Goal: Transaction & Acquisition: Purchase product/service

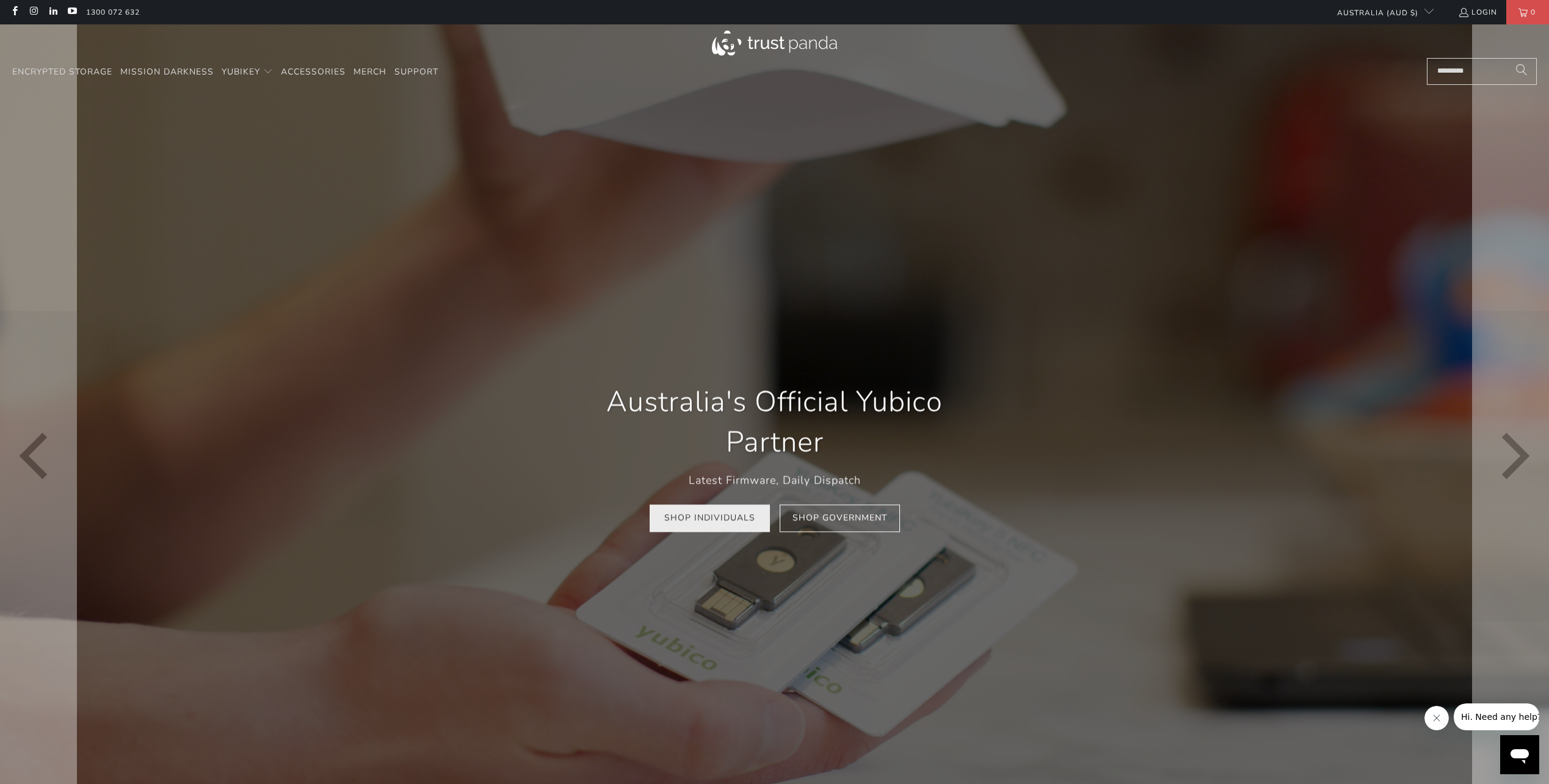
click at [710, 521] on link "Shop Individuals" at bounding box center [710, 517] width 120 height 27
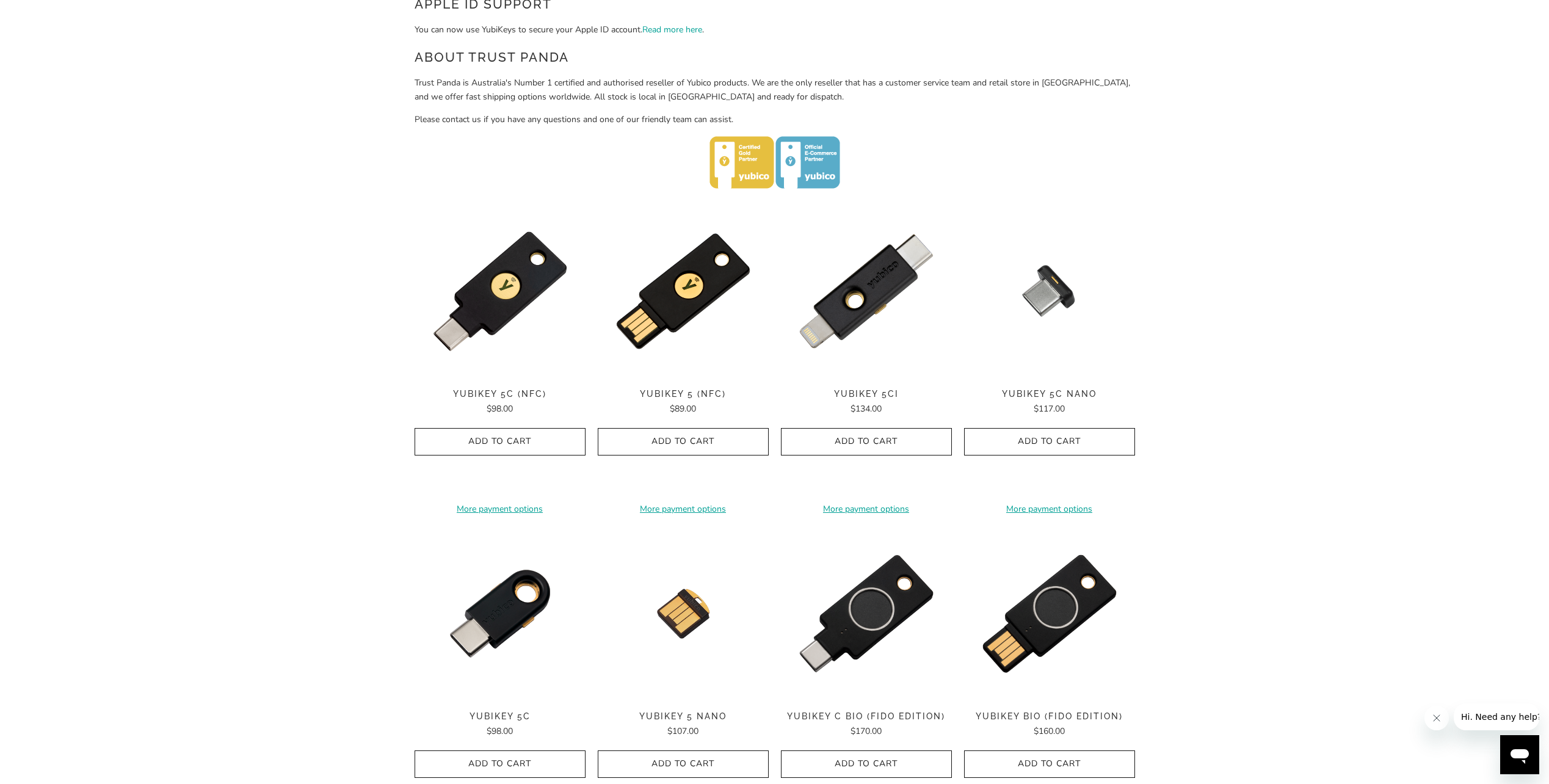
scroll to position [489, 0]
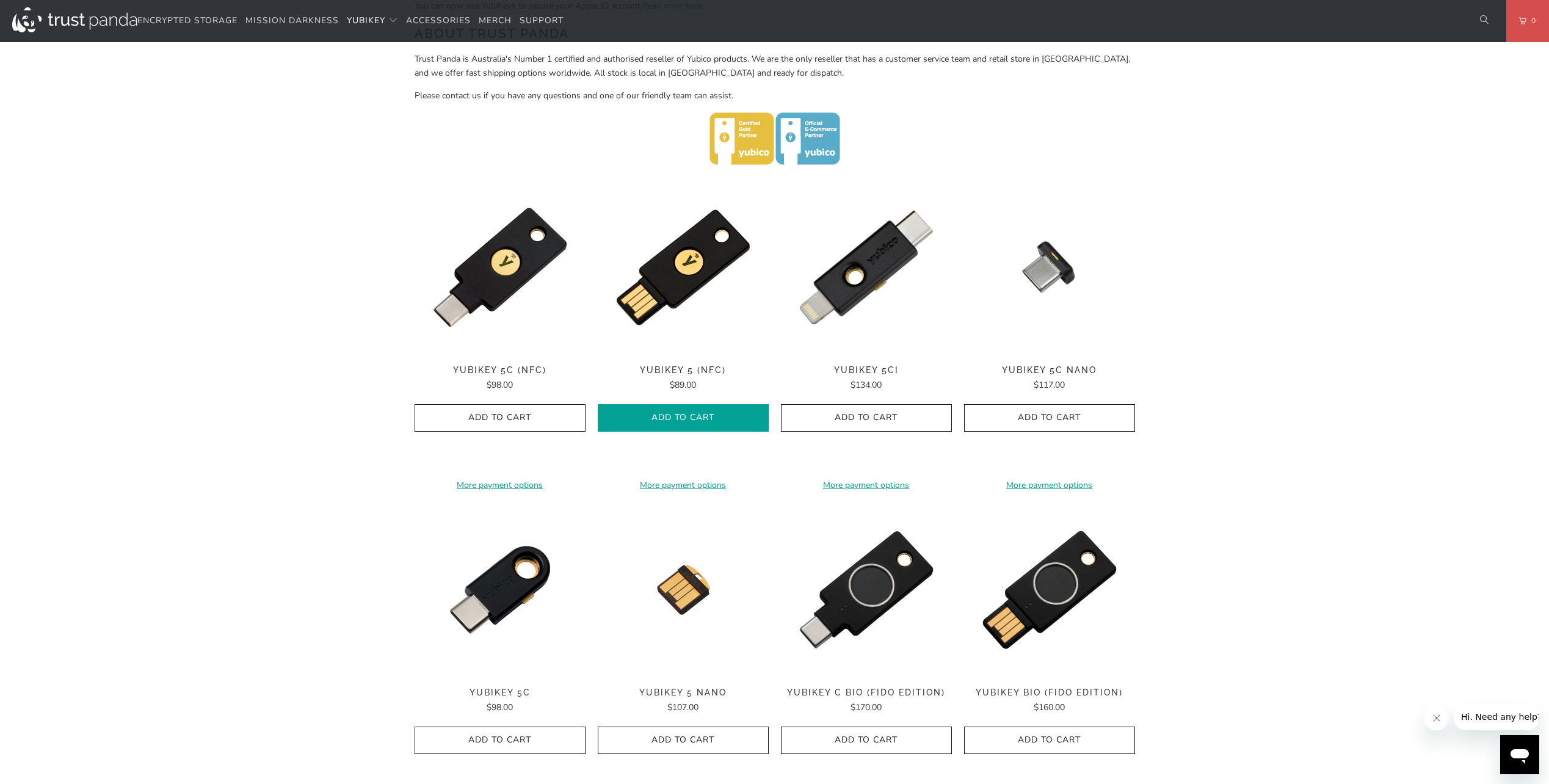
click at [714, 420] on span "Add to Cart" at bounding box center [683, 418] width 145 height 11
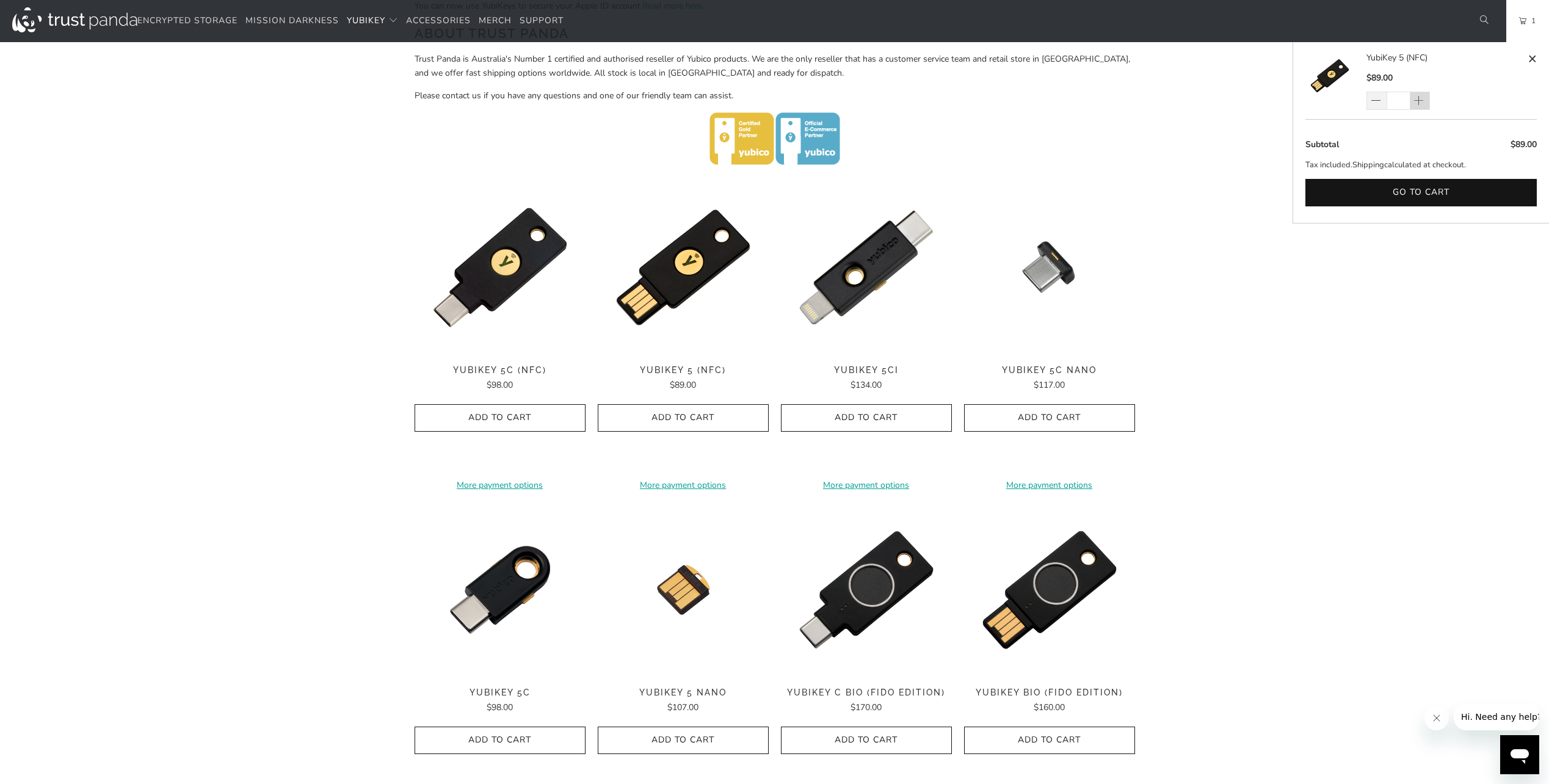
click at [1424, 100] on span at bounding box center [1419, 101] width 12 height 12
type input "*"
click at [1424, 100] on div "*" at bounding box center [1406, 100] width 80 height 18
click at [1421, 100] on span at bounding box center [1419, 101] width 12 height 12
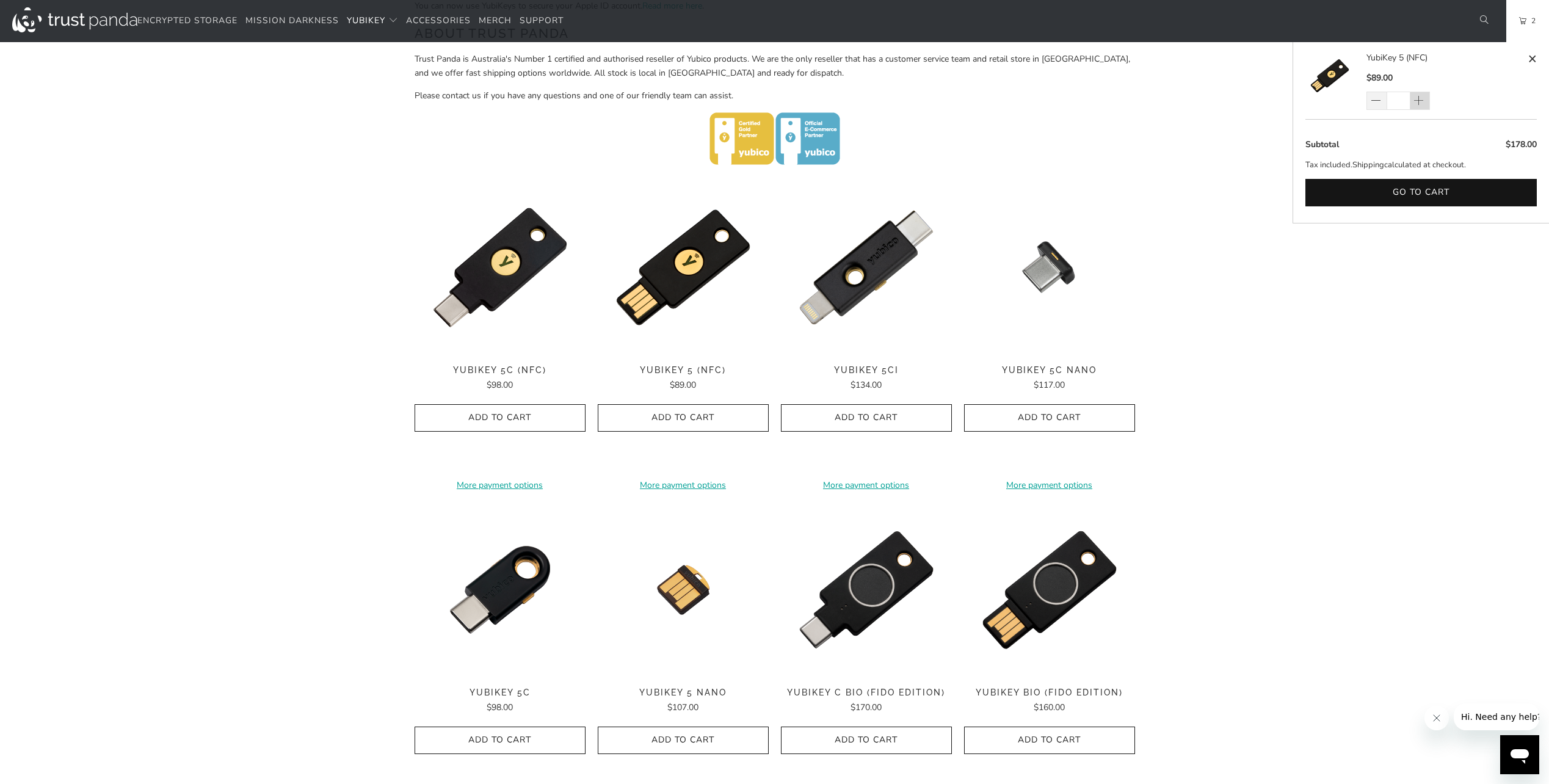
type input "*"
click at [1421, 100] on div "*" at bounding box center [1406, 100] width 80 height 18
click at [1419, 100] on span at bounding box center [1419, 101] width 12 height 12
type input "*"
type input "**"
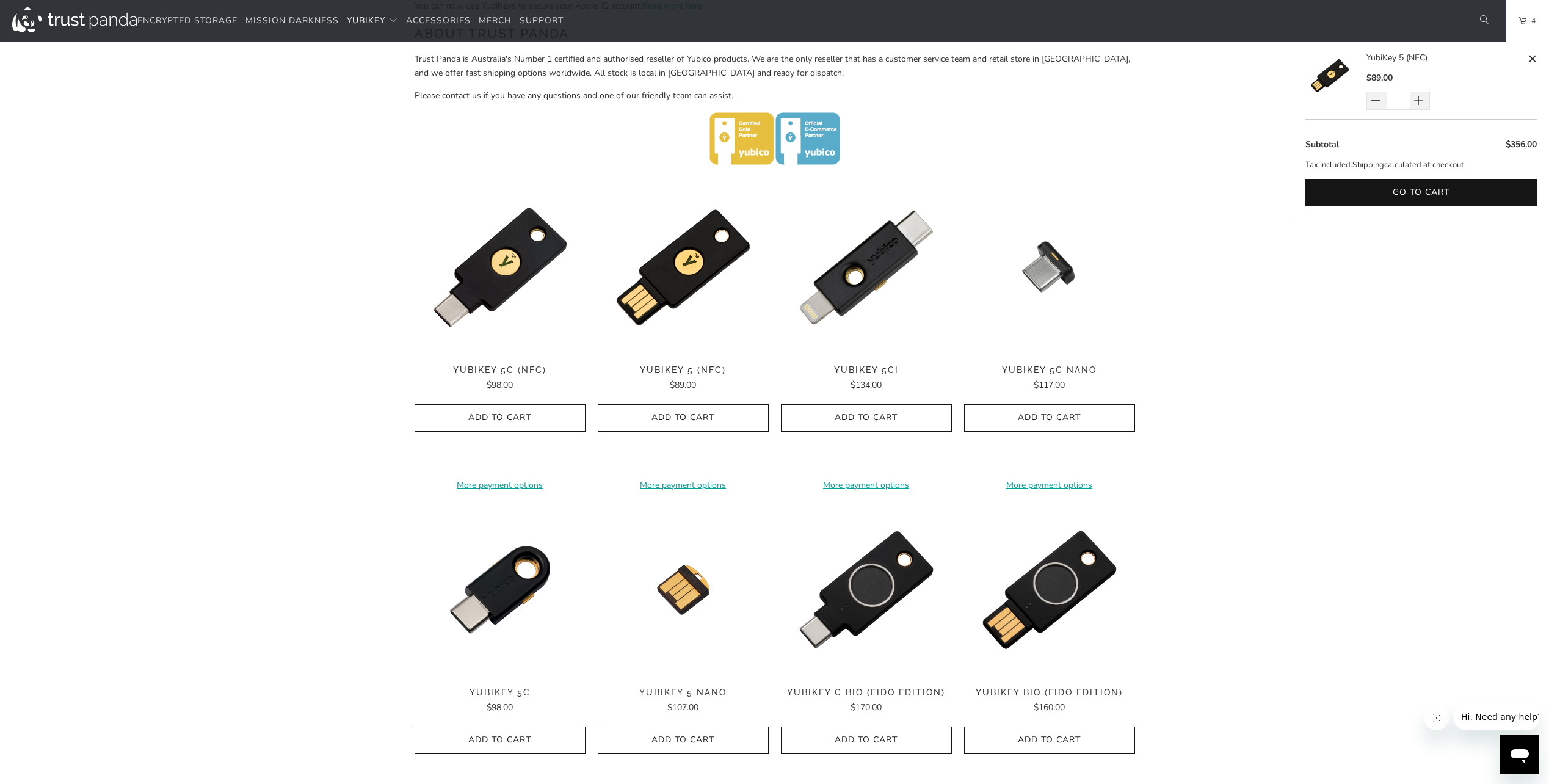
click at [1461, 89] on div "YubiKey 5 (NFC) $89.00 **" at bounding box center [1451, 81] width 170 height 59
click at [1433, 186] on button "Go to cart" at bounding box center [1421, 192] width 231 height 27
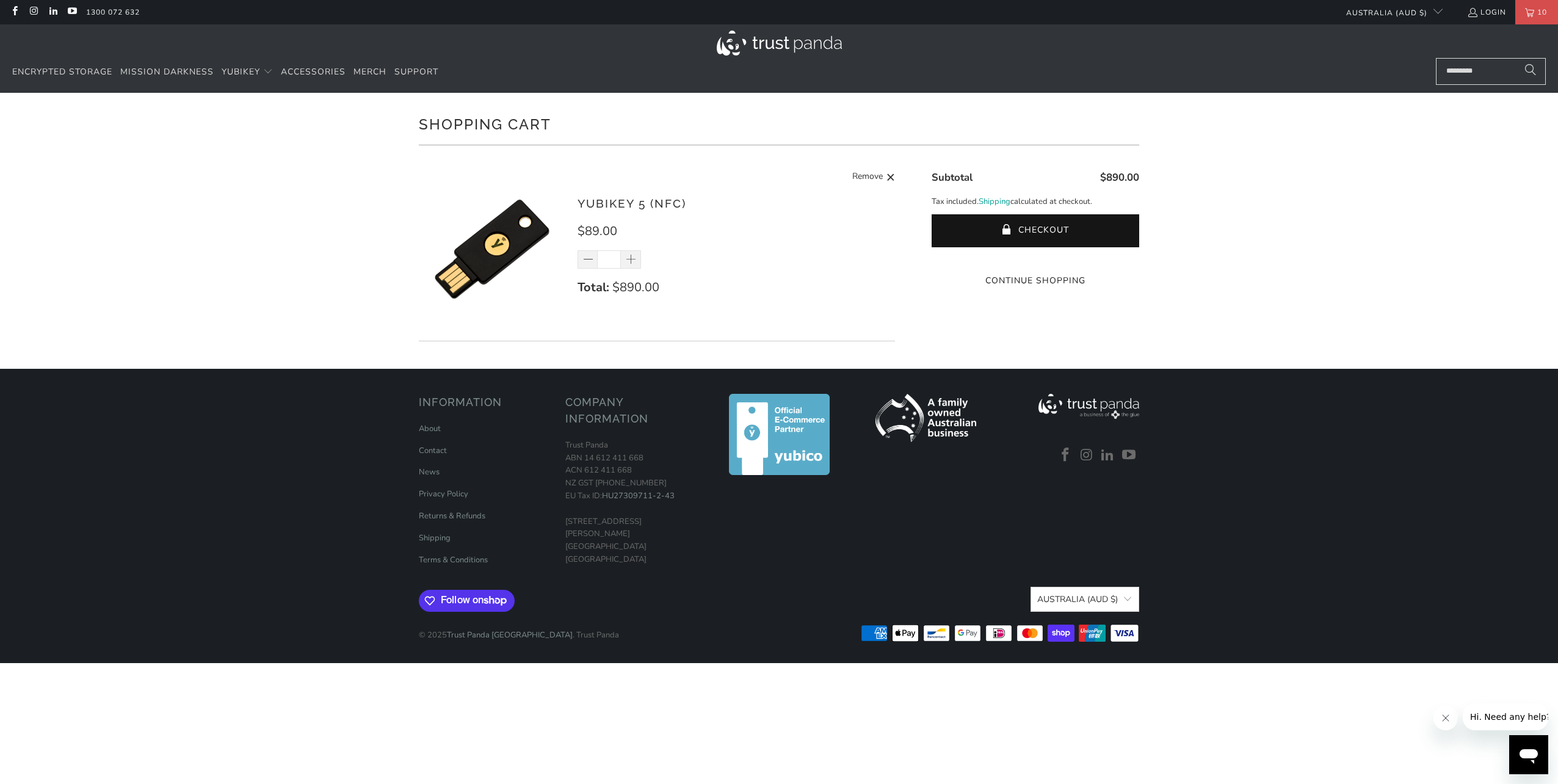
drag, startPoint x: 567, startPoint y: 525, endPoint x: 648, endPoint y: 539, distance: 82.2
click at [648, 539] on p "Trust Panda ABN 14 612 411 668 ACN 612 411 668 NZ GST 126-344-651 EU Tax ID: HU…" at bounding box center [632, 503] width 134 height 127
drag, startPoint x: 648, startPoint y: 539, endPoint x: 605, endPoint y: 547, distance: 43.7
click at [602, 549] on p "Trust Panda ABN 14 612 411 668 ACN 612 411 668 NZ GST 126-344-651 EU Tax ID: HU…" at bounding box center [632, 503] width 134 height 127
drag, startPoint x: 645, startPoint y: 537, endPoint x: 565, endPoint y: 525, distance: 80.9
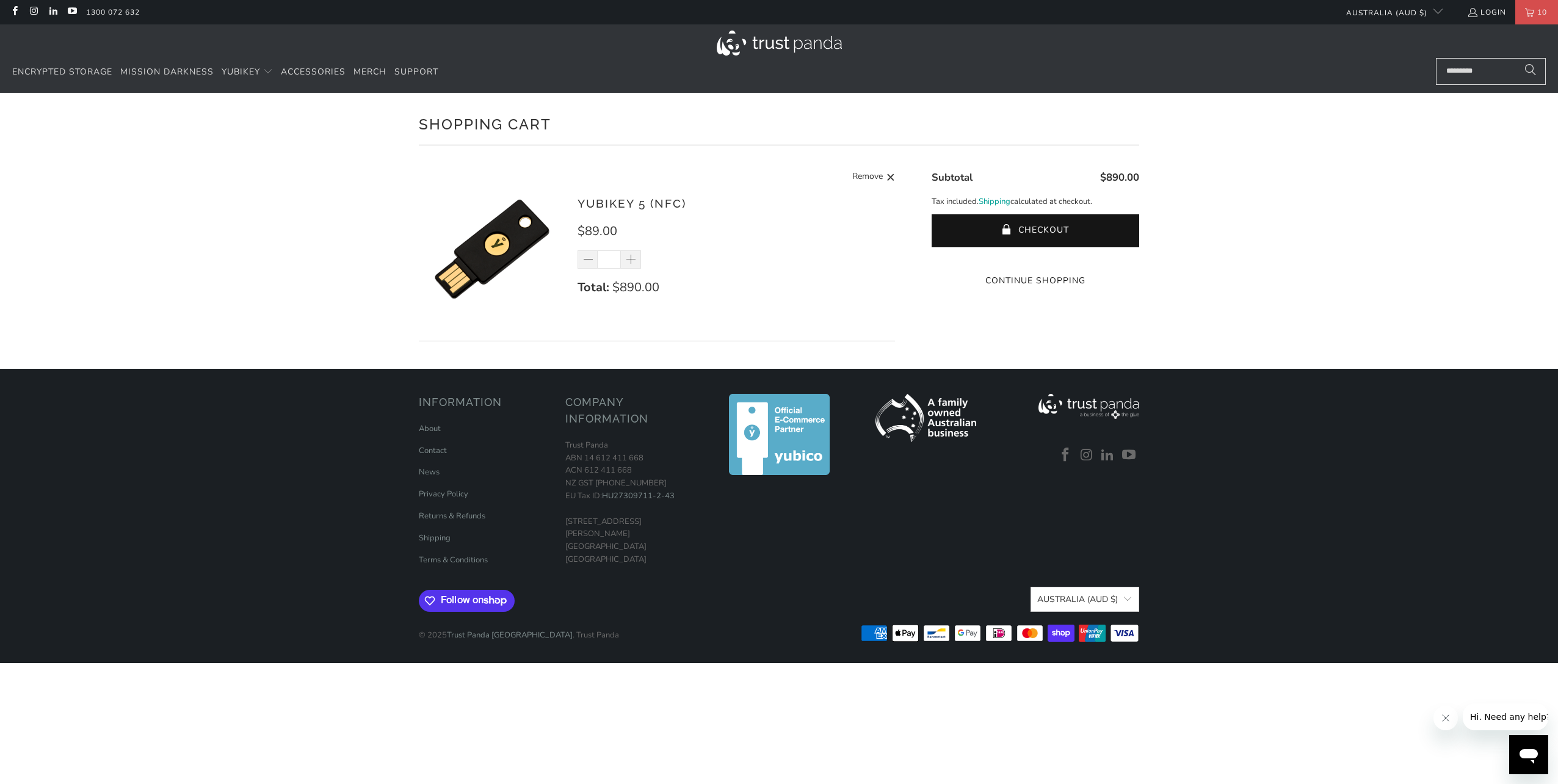
click at [565, 525] on p "Trust Panda ABN 14 612 411 668 ACN 612 411 668 NZ GST 126-344-651 EU Tax ID: HU…" at bounding box center [632, 503] width 134 height 127
copy p "19 David Ave North Ryde NSW 2113"
click at [428, 450] on link "Contact" at bounding box center [433, 450] width 28 height 11
click at [1015, 230] on button "Checkout" at bounding box center [1035, 231] width 208 height 33
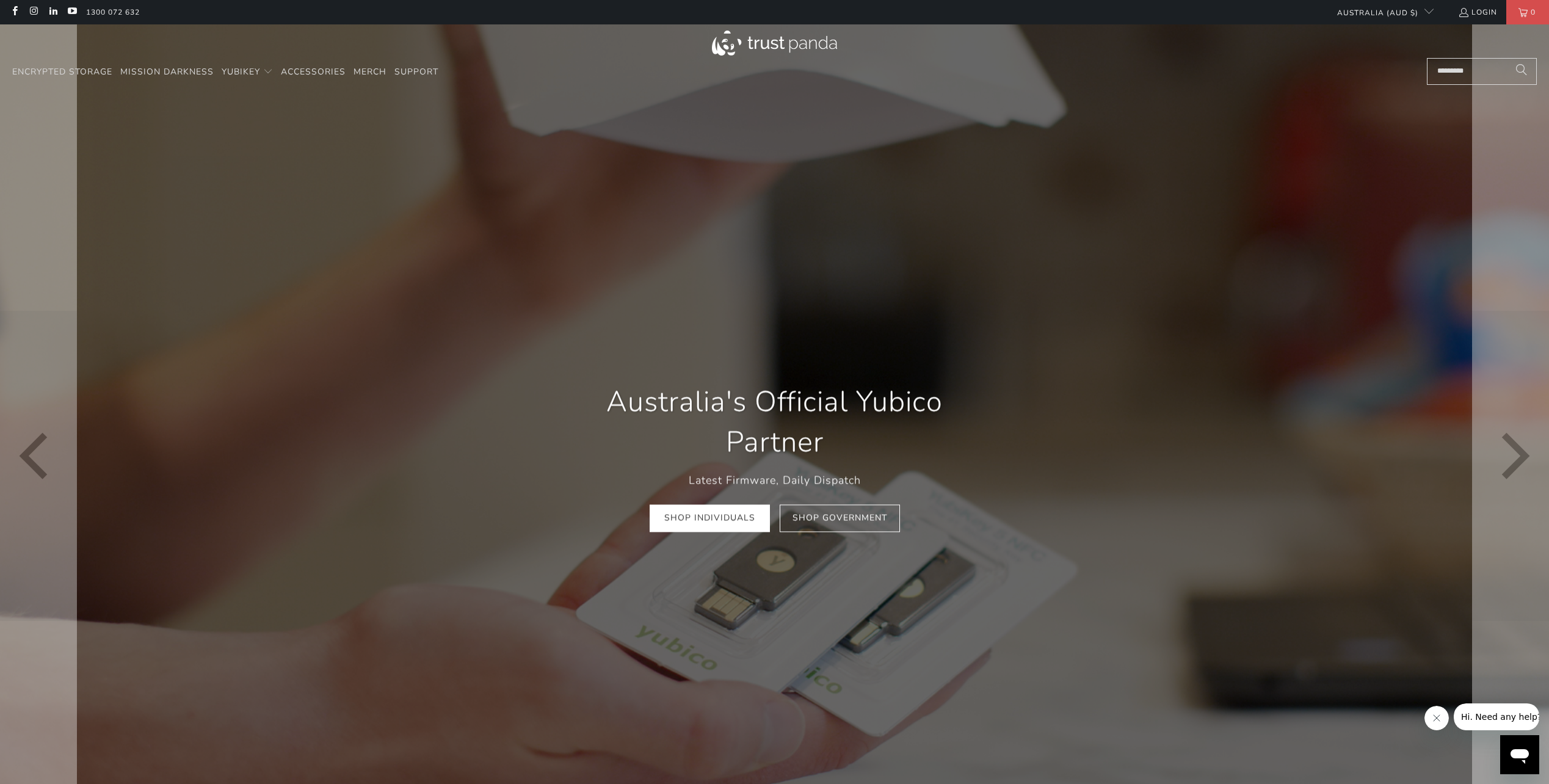
scroll to position [0, 794]
